Goal: Task Accomplishment & Management: Use online tool/utility

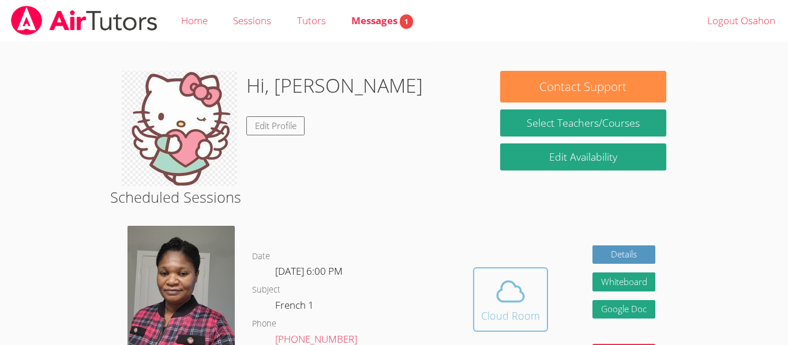
click at [525, 308] on div "Cloud Room" at bounding box center [510, 316] width 59 height 16
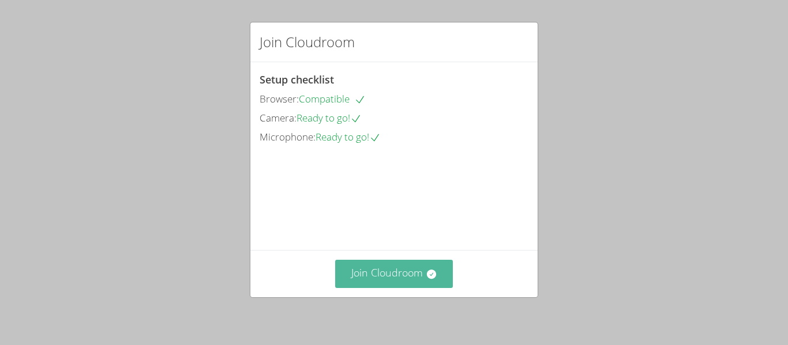
click at [402, 275] on button "Join Cloudroom" at bounding box center [394, 274] width 118 height 28
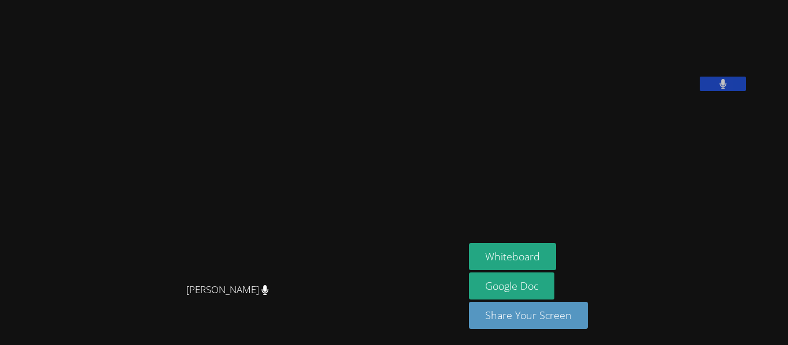
click at [558, 194] on aside "[PERSON_NAME] Whiteboard Google Doc Share Your Screen" at bounding box center [608, 172] width 288 height 345
click at [645, 269] on div "Whiteboard Google Doc Share Your Screen" at bounding box center [608, 290] width 279 height 95
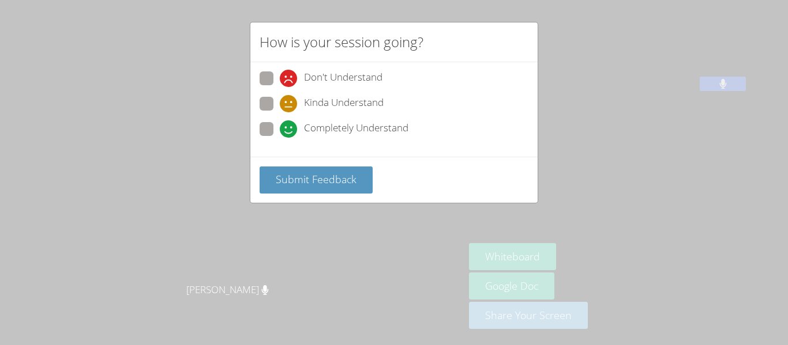
click at [280, 138] on span at bounding box center [280, 138] width 0 height 0
click at [280, 123] on input "Completely Understand" at bounding box center [285, 127] width 10 height 10
radio input "true"
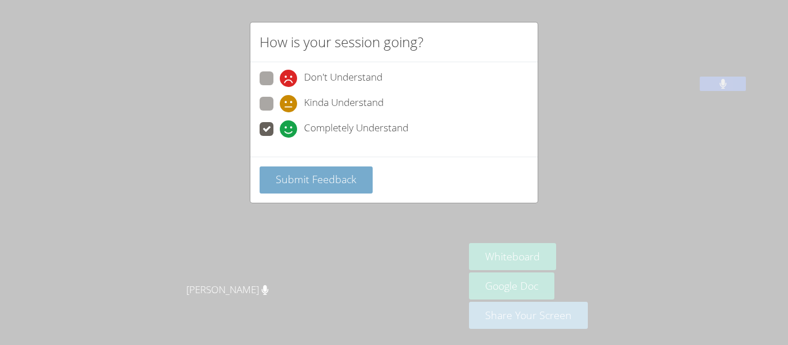
click at [307, 180] on span "Submit Feedback" at bounding box center [316, 179] width 81 height 14
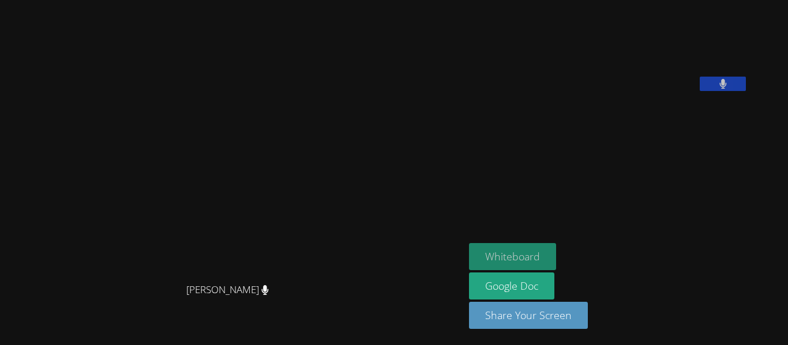
click at [469, 257] on button "Whiteboard" at bounding box center [512, 256] width 87 height 27
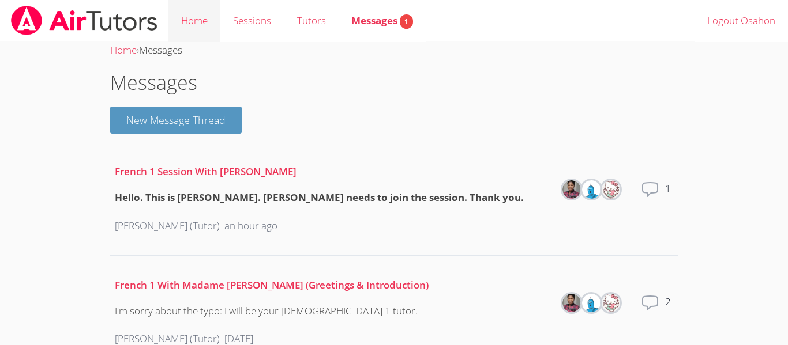
click at [206, 16] on link "Home" at bounding box center [194, 21] width 52 height 42
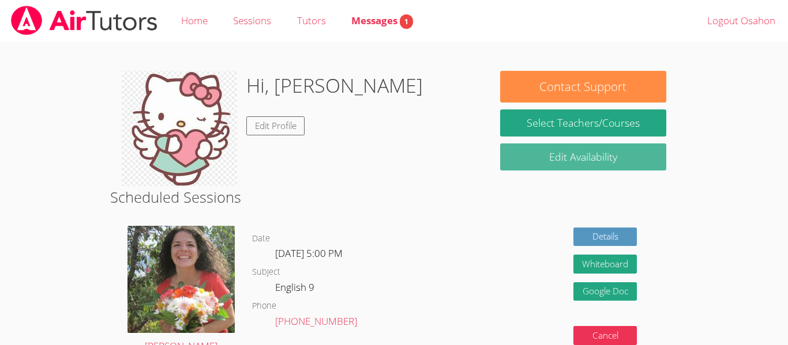
click at [568, 147] on link "Edit Availability" at bounding box center [583, 157] width 166 height 27
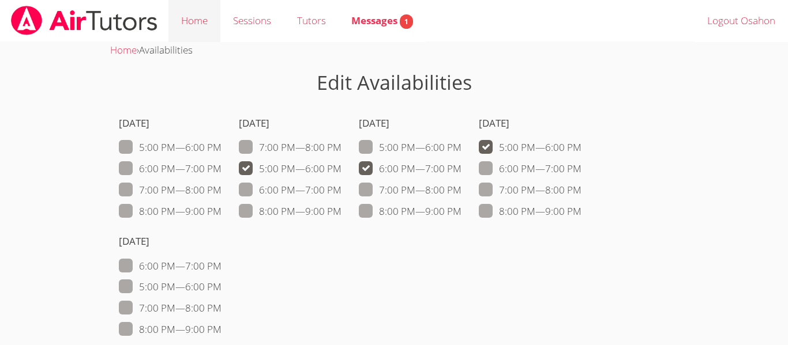
click at [217, 14] on link "Home" at bounding box center [194, 21] width 52 height 42
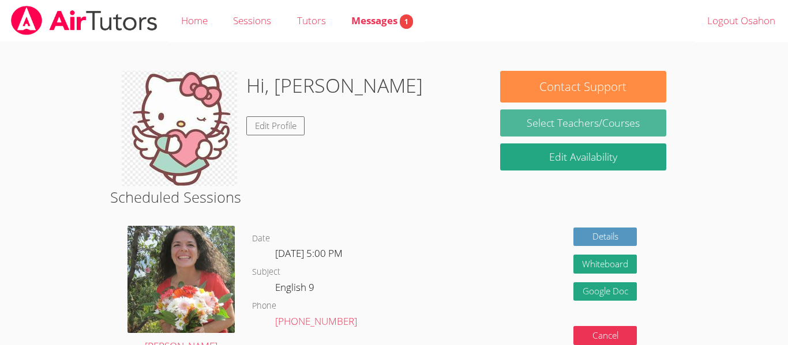
click at [614, 114] on link "Select Teachers/Courses" at bounding box center [583, 123] width 166 height 27
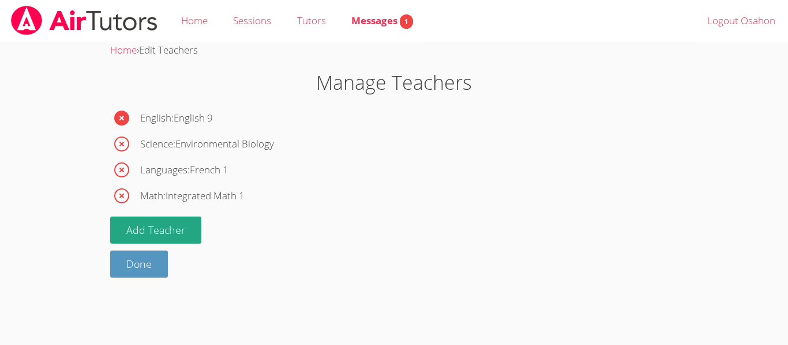
click at [123, 120] on icon "button" at bounding box center [121, 118] width 18 height 18
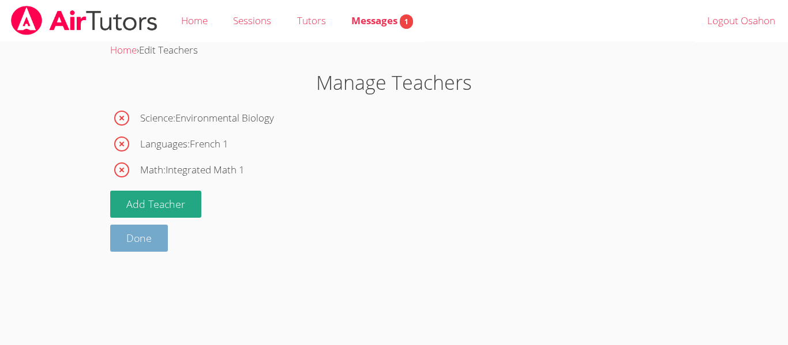
click at [136, 231] on link "Done" at bounding box center [139, 238] width 58 height 27
